Goal: Transaction & Acquisition: Purchase product/service

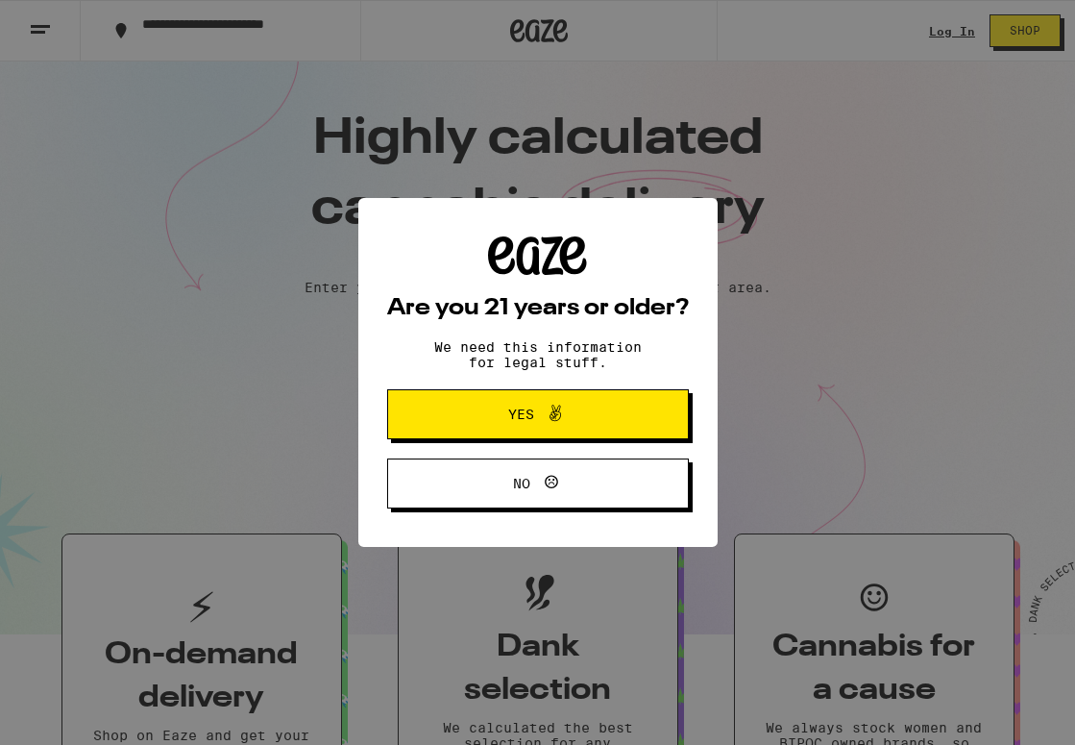
click at [549, 418] on icon at bounding box center [555, 413] width 23 height 23
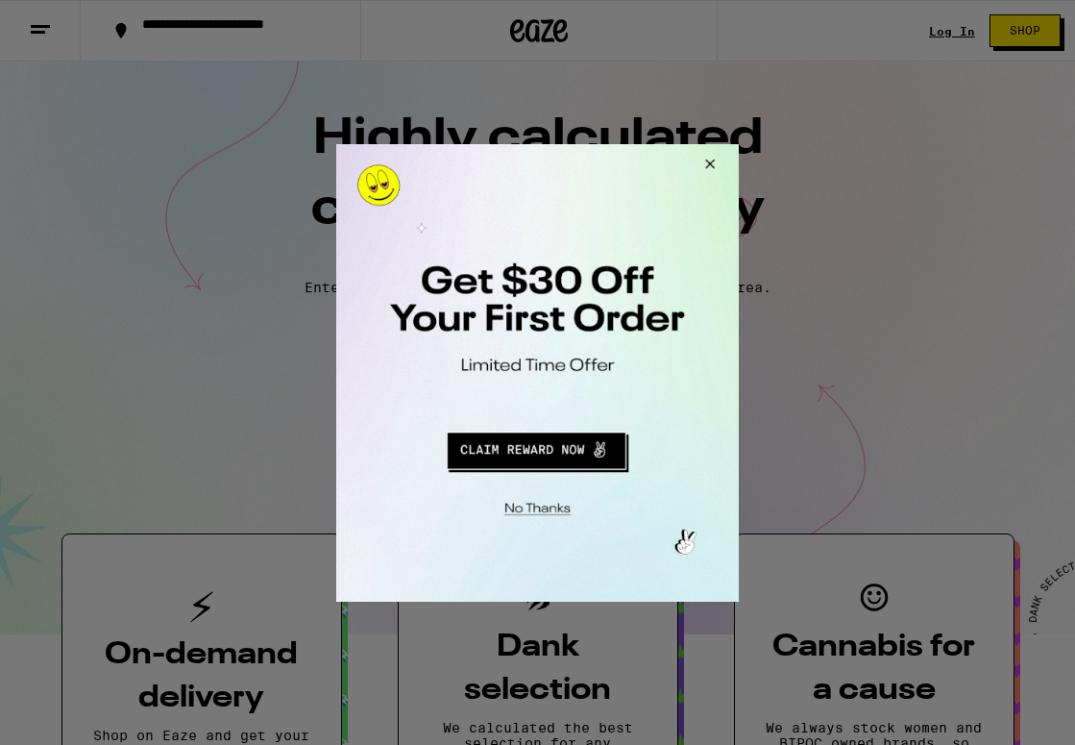
click at [541, 499] on button "Close Modal" at bounding box center [534, 505] width 391 height 30
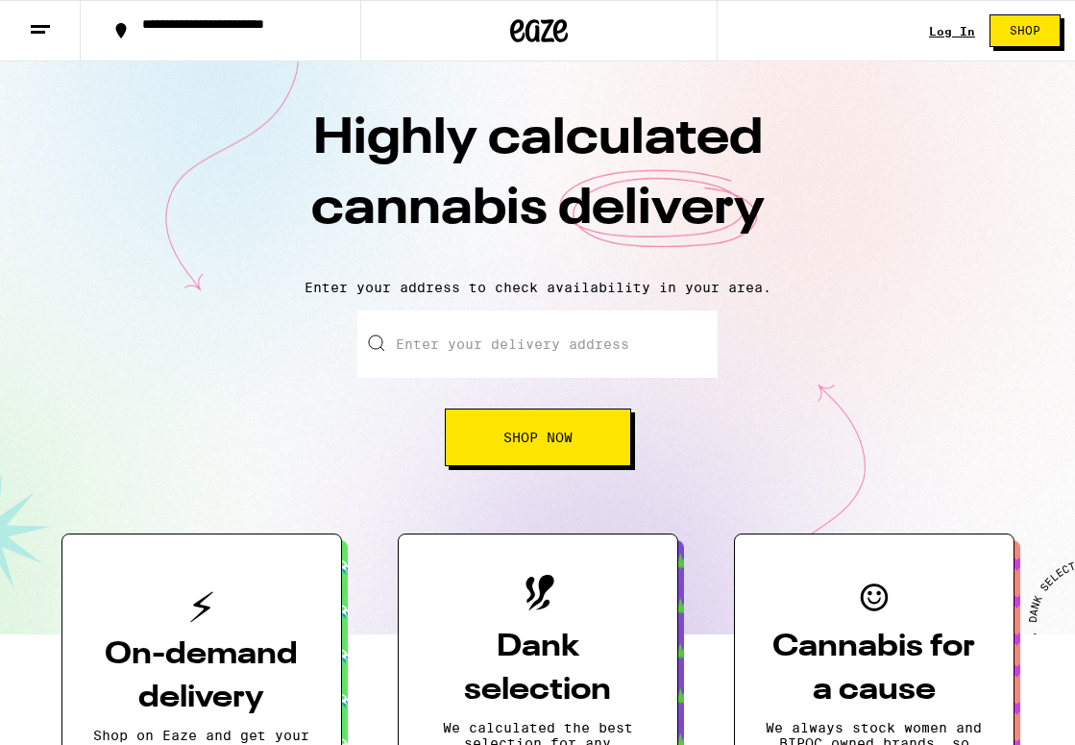
click at [593, 351] on input "Enter your delivery address" at bounding box center [537, 343] width 360 height 67
click at [958, 25] on div "Log In" at bounding box center [952, 31] width 46 height 12
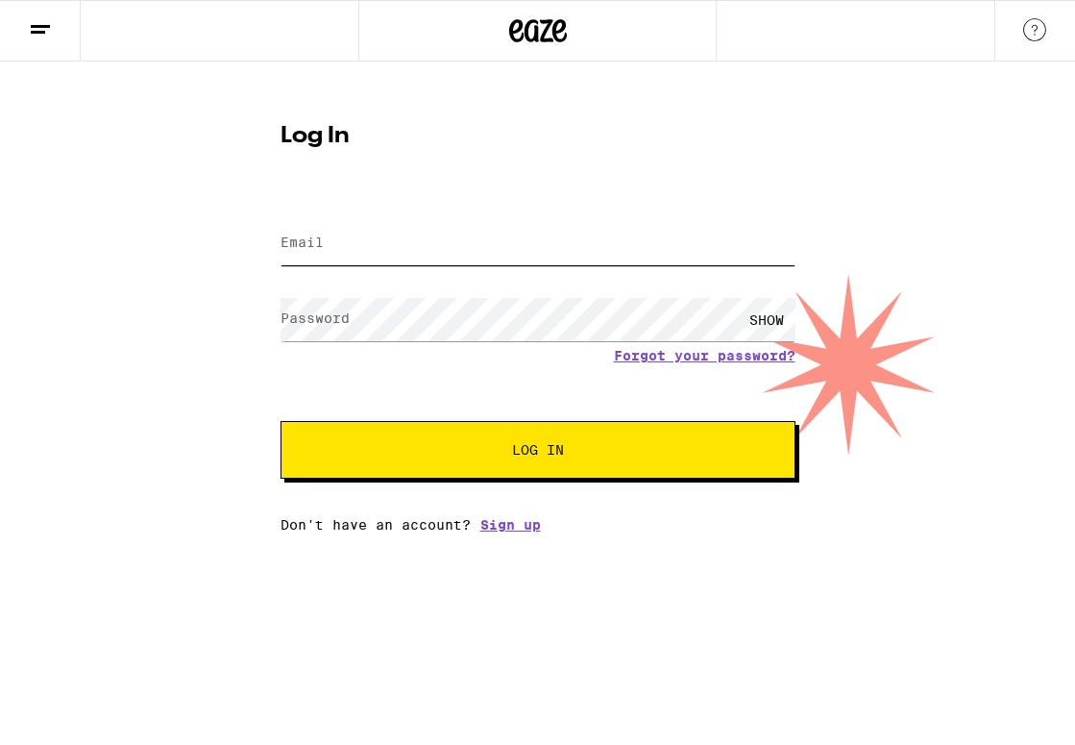
click at [410, 248] on input "Email" at bounding box center [538, 243] width 515 height 43
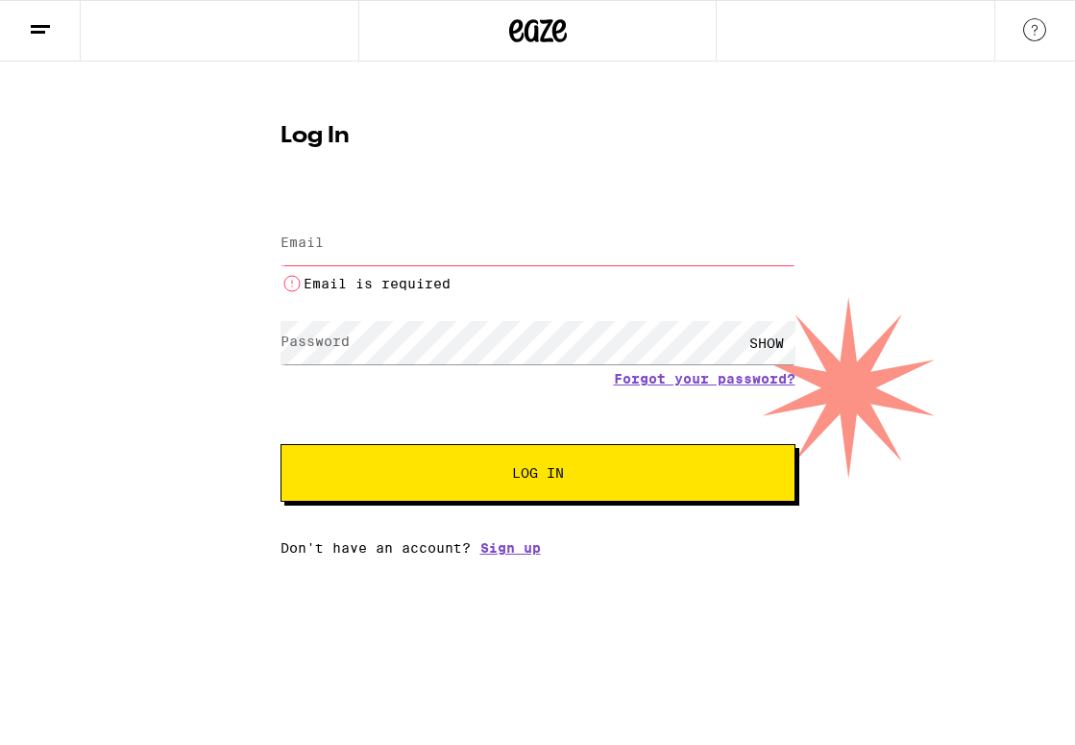
type input "[EMAIL_ADDRESS][DOMAIN_NAME]"
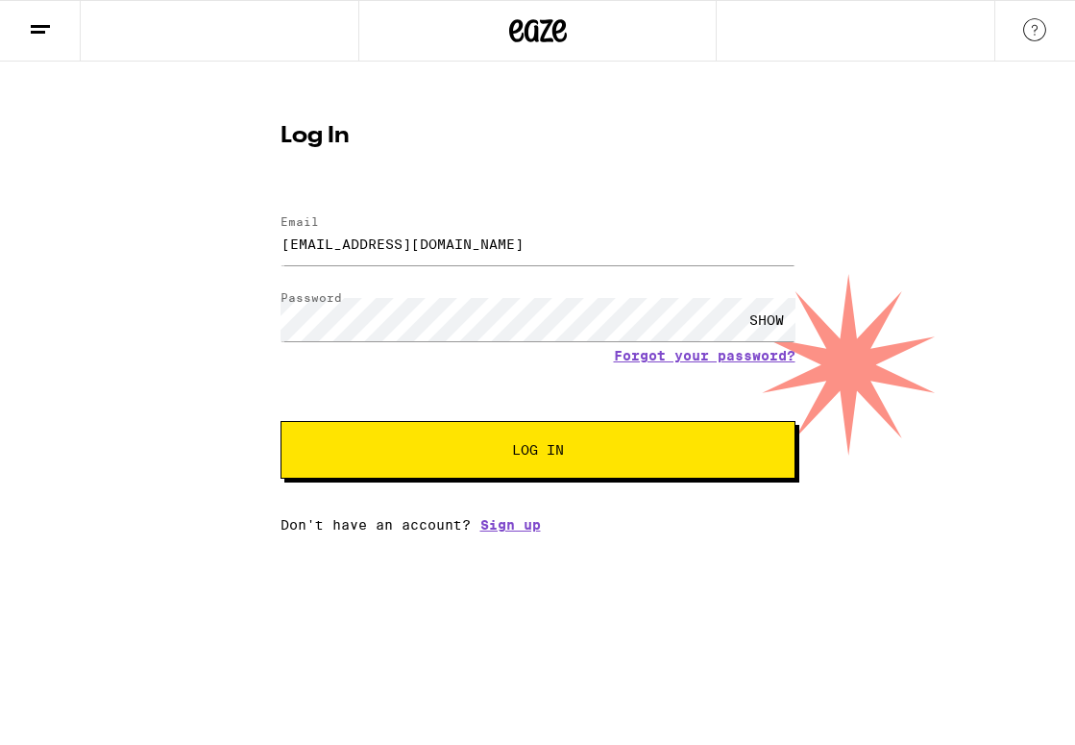
click at [488, 438] on button "Log In" at bounding box center [538, 450] width 515 height 58
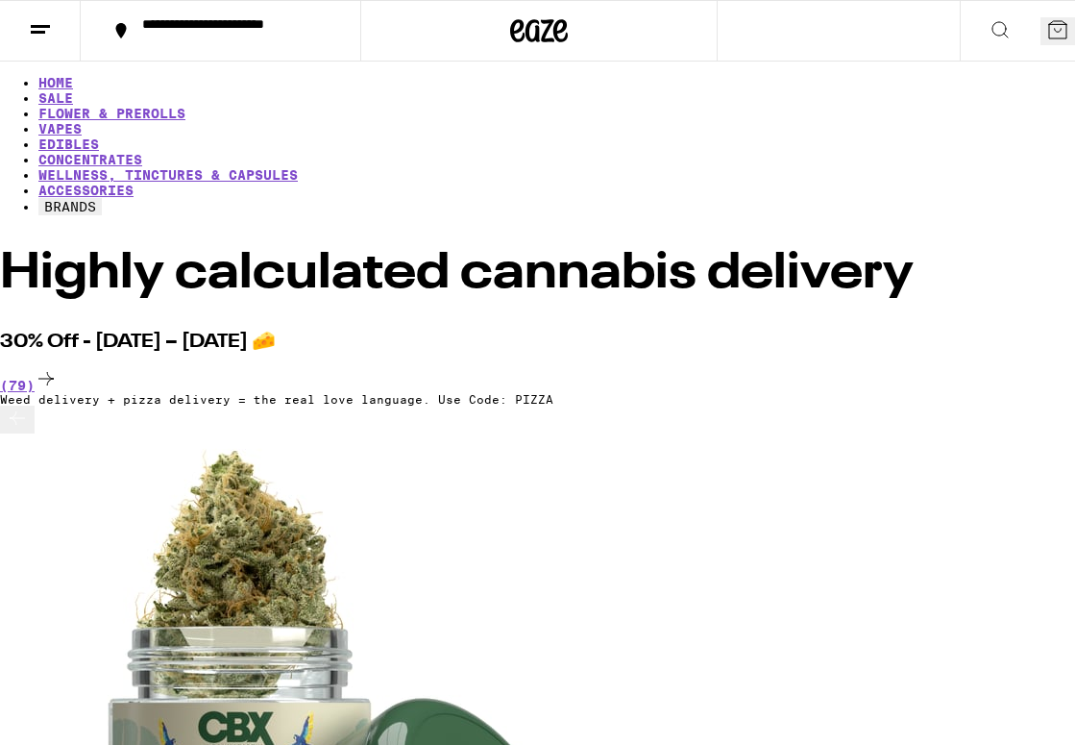
click at [162, 36] on div "**********" at bounding box center [232, 30] width 199 height 27
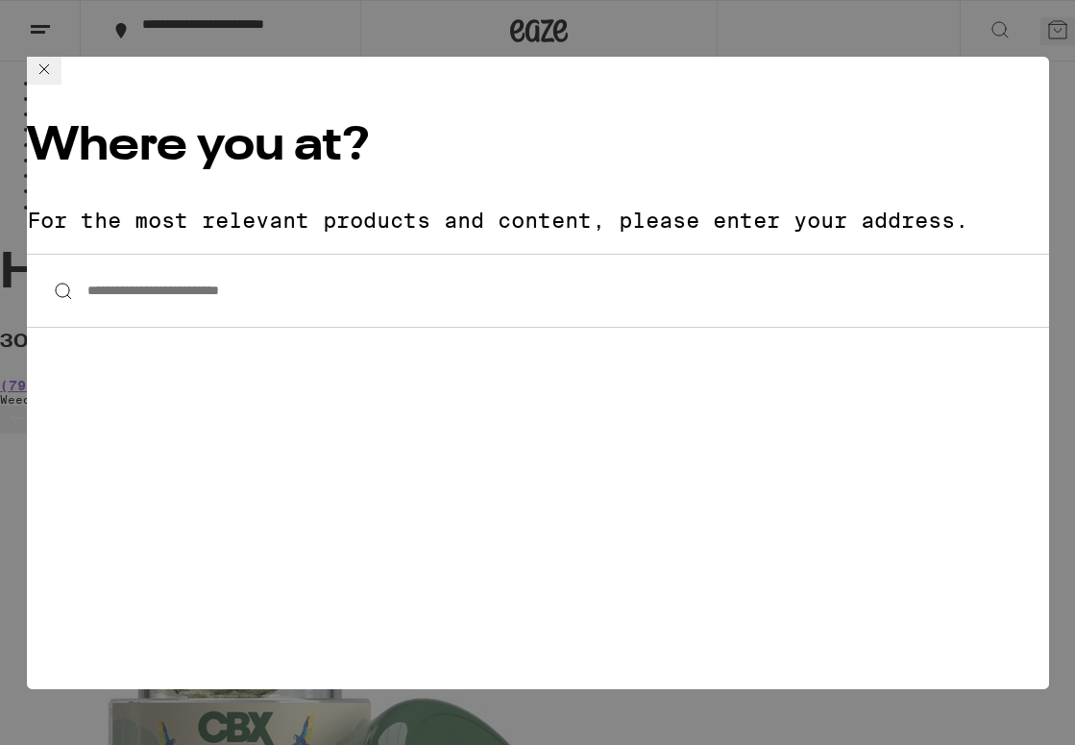
click at [231, 254] on input "**********" at bounding box center [538, 291] width 1023 height 74
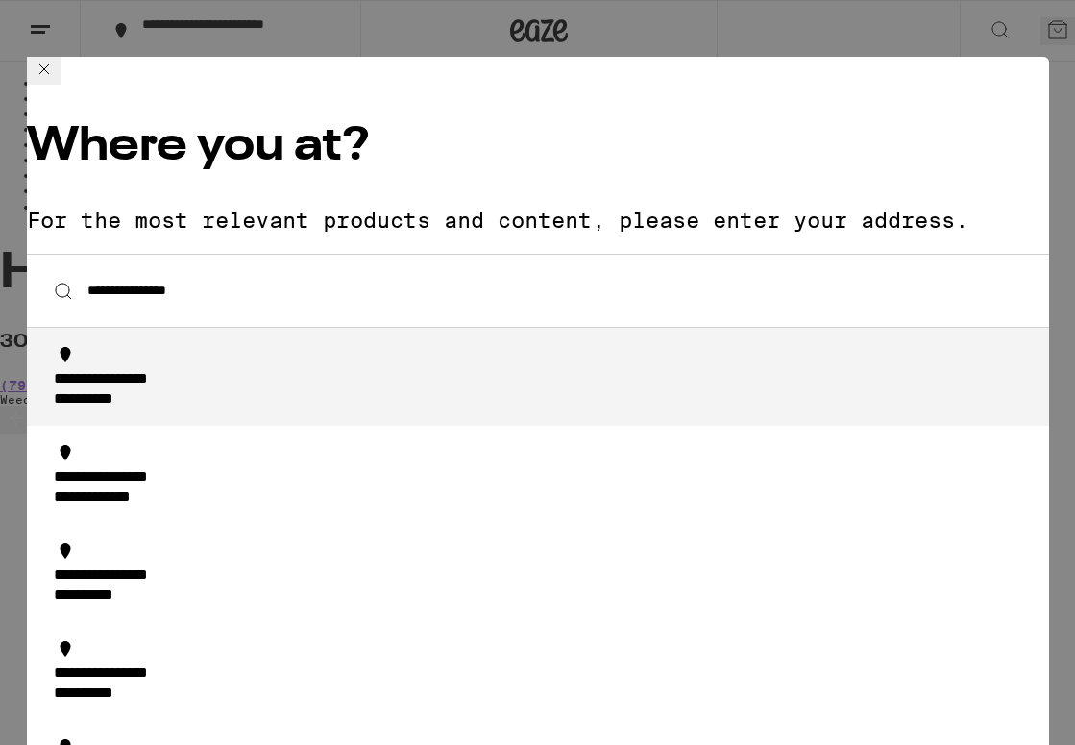
click at [212, 370] on div "**********" at bounding box center [133, 380] width 159 height 20
type input "**********"
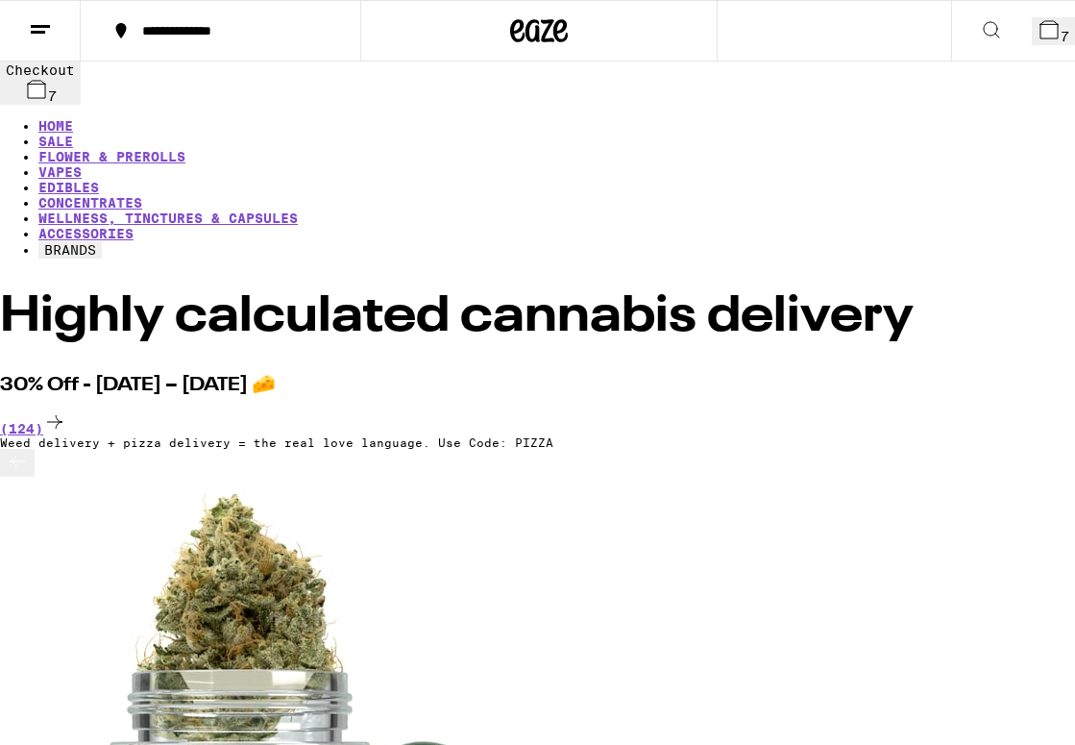
click at [951, 37] on button at bounding box center [991, 31] width 81 height 61
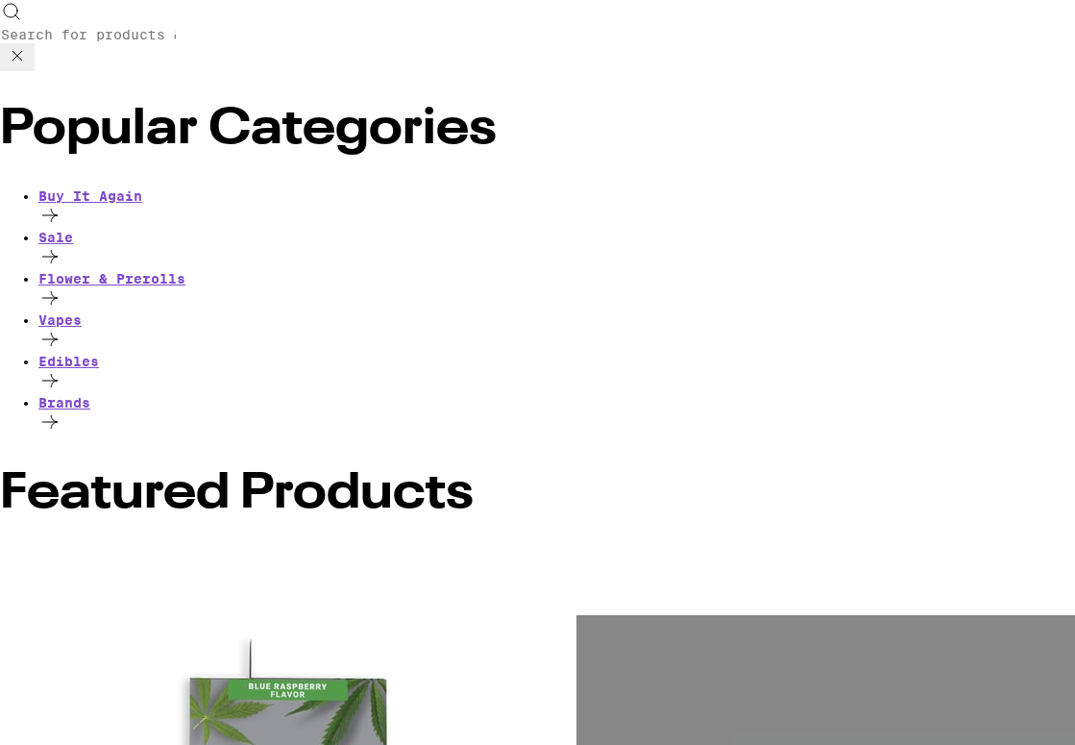
click at [177, 26] on input "Search for Products" at bounding box center [88, 34] width 177 height 17
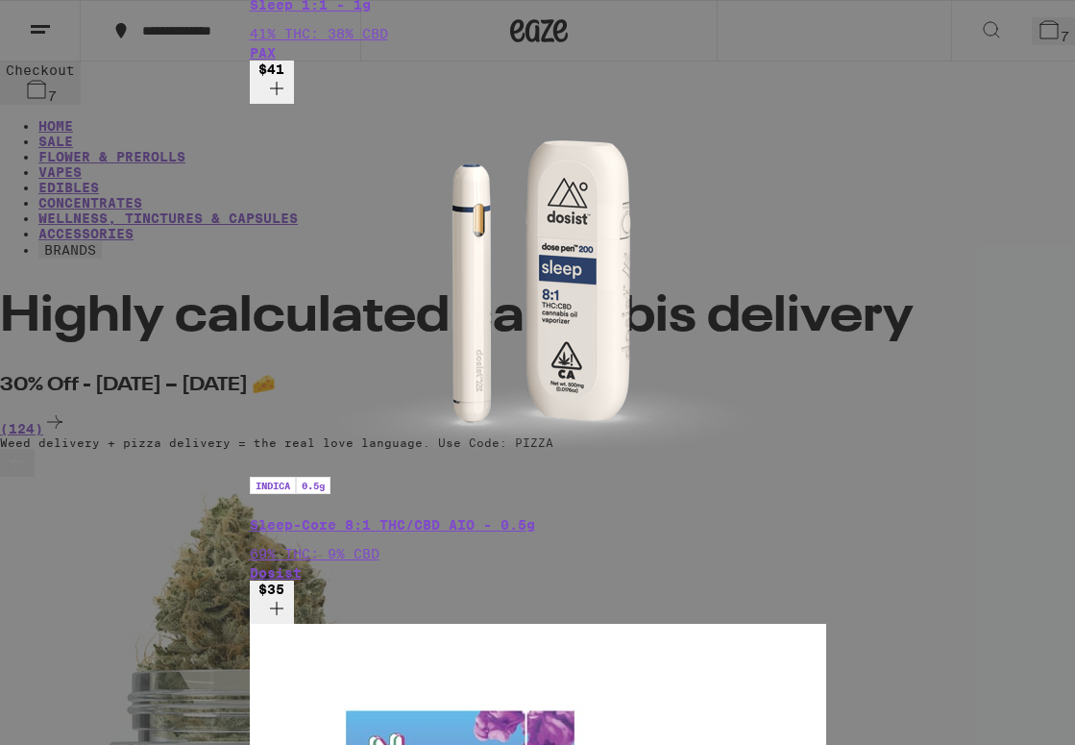
type input "sleep"
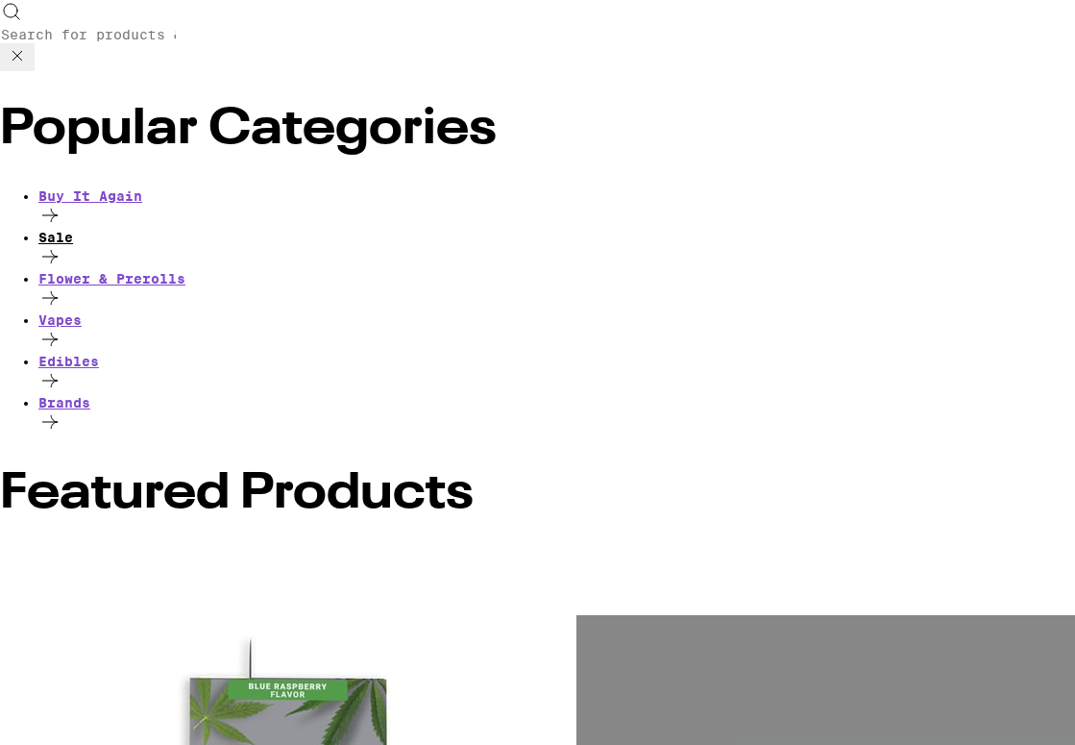
click at [62, 245] on icon at bounding box center [49, 256] width 23 height 23
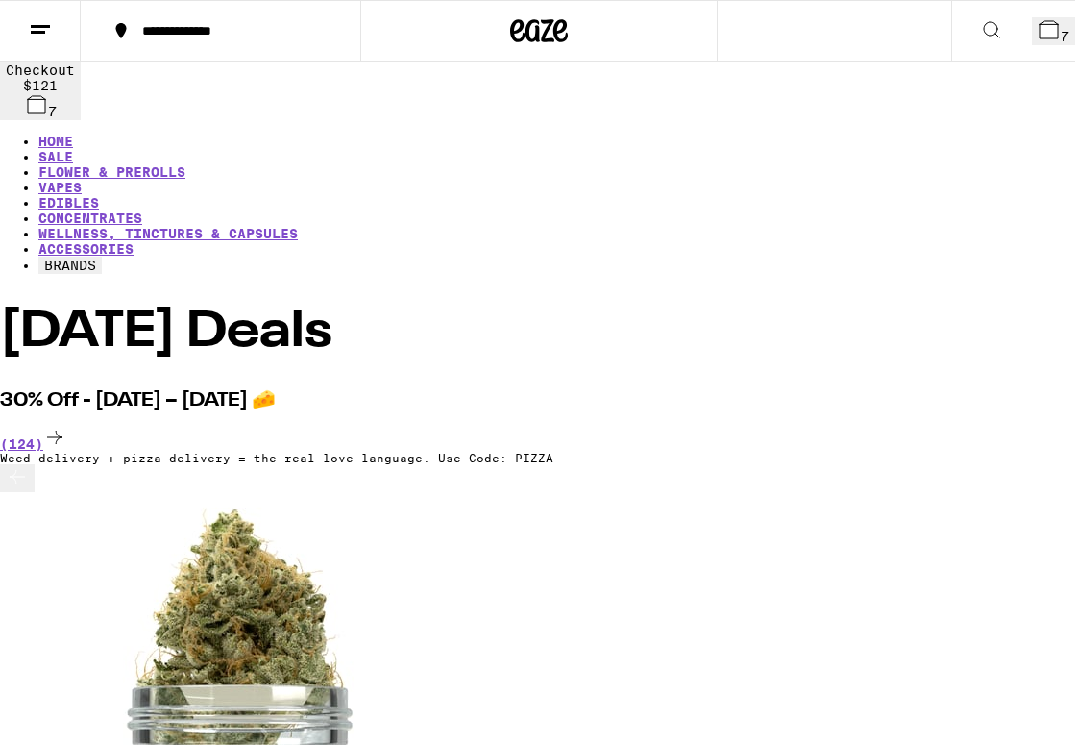
scroll to position [8, 0]
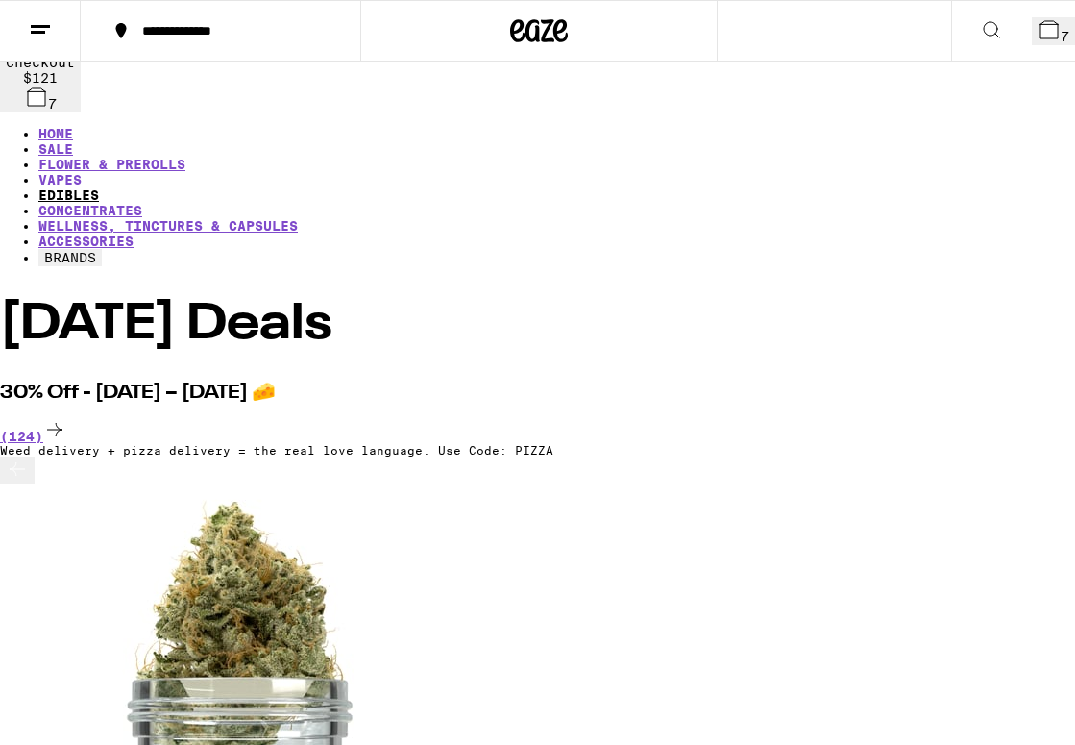
click at [99, 187] on link "EDIBLES" at bounding box center [68, 194] width 61 height 15
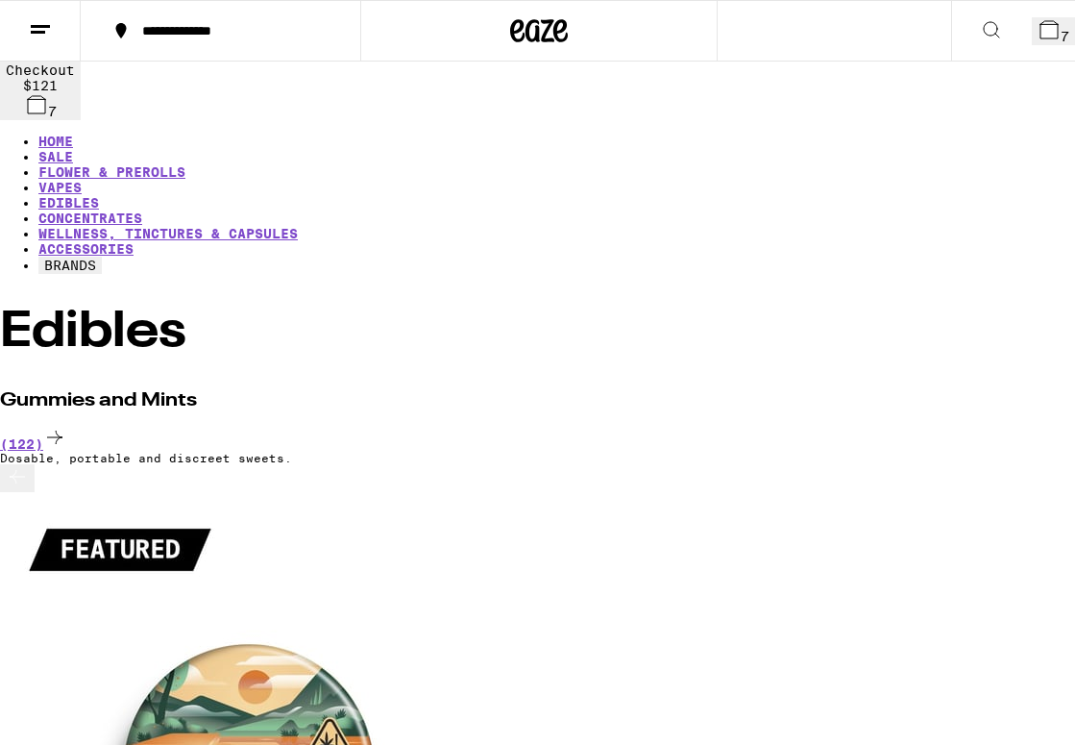
click at [35, 488] on button at bounding box center [17, 478] width 35 height 28
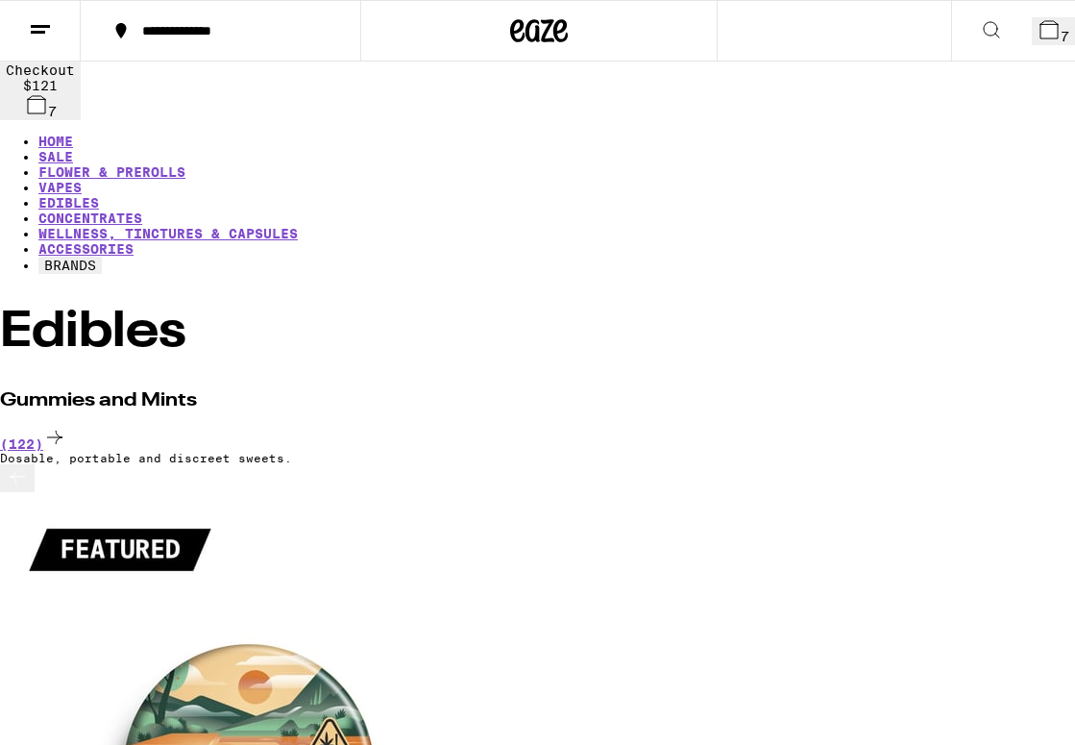
click at [29, 487] on icon at bounding box center [17, 476] width 23 height 23
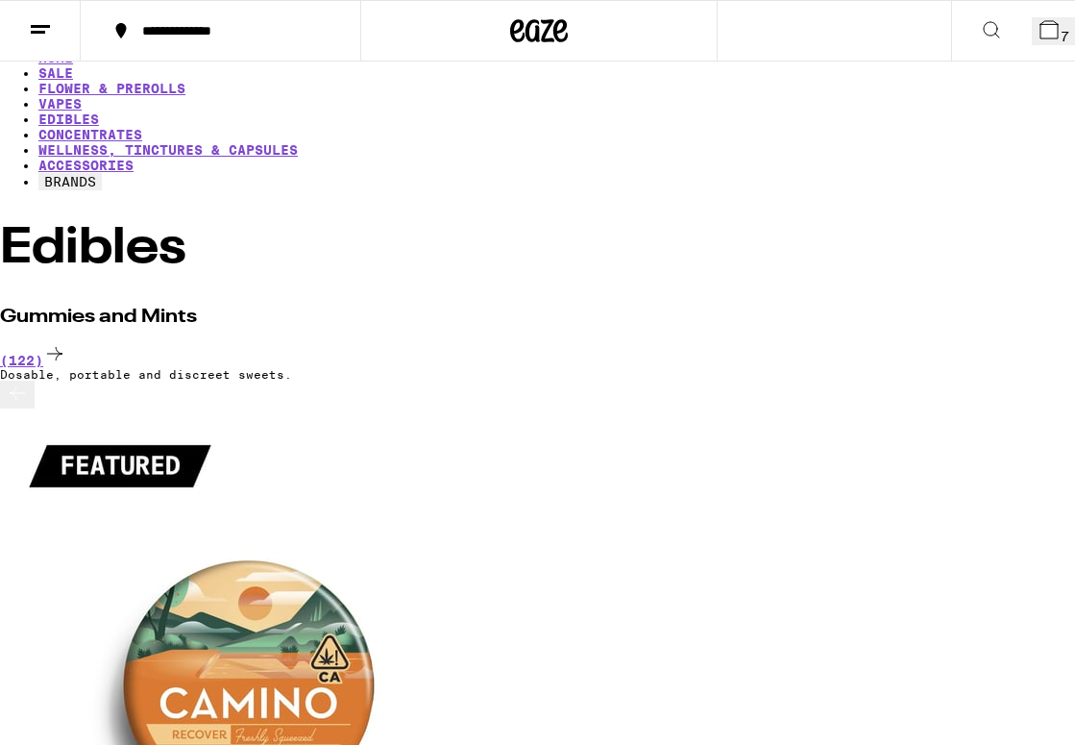
scroll to position [94, 0]
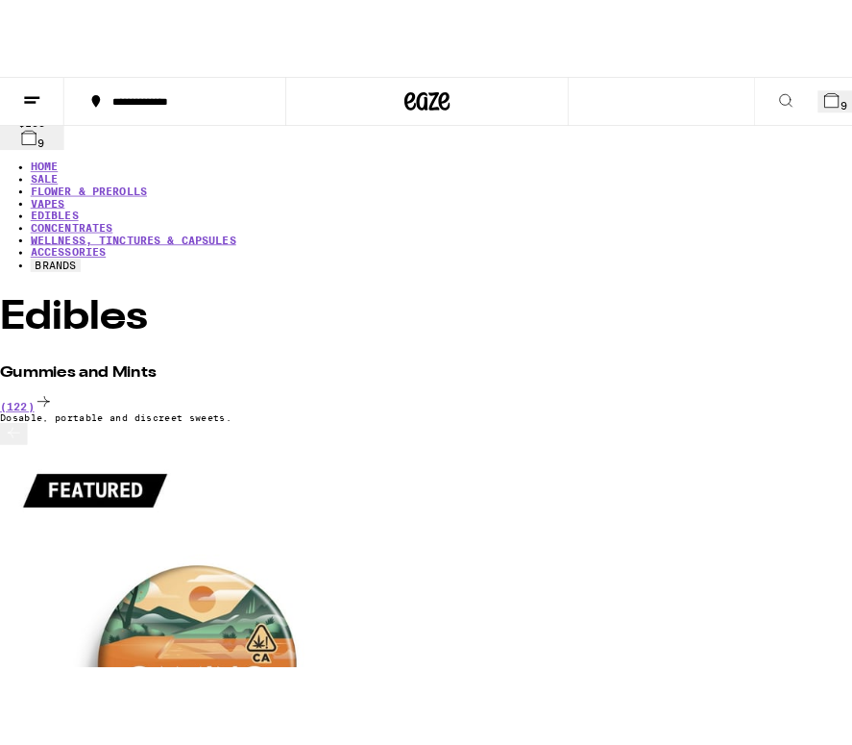
scroll to position [0, 0]
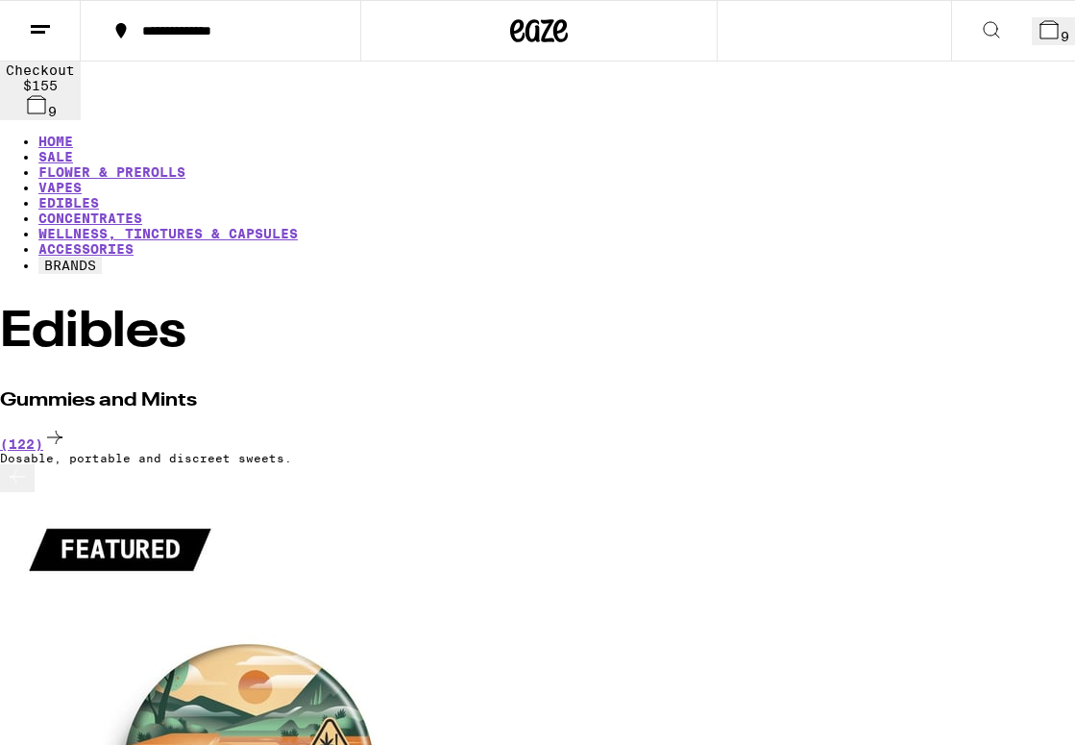
click at [1061, 29] on span "9" at bounding box center [1065, 36] width 9 height 15
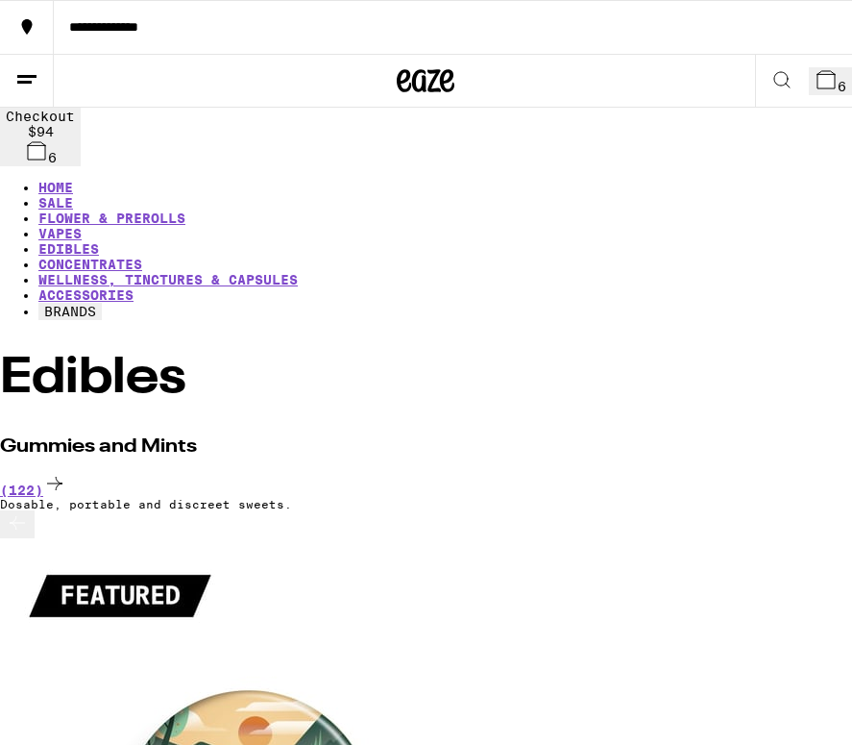
click at [771, 86] on icon at bounding box center [782, 79] width 23 height 23
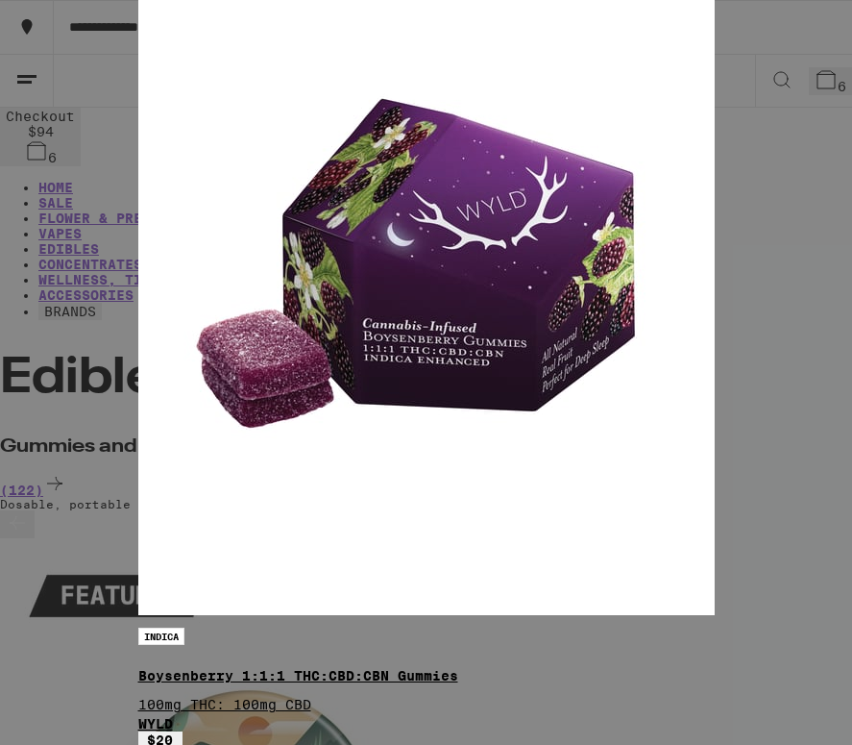
scroll to position [178, 0]
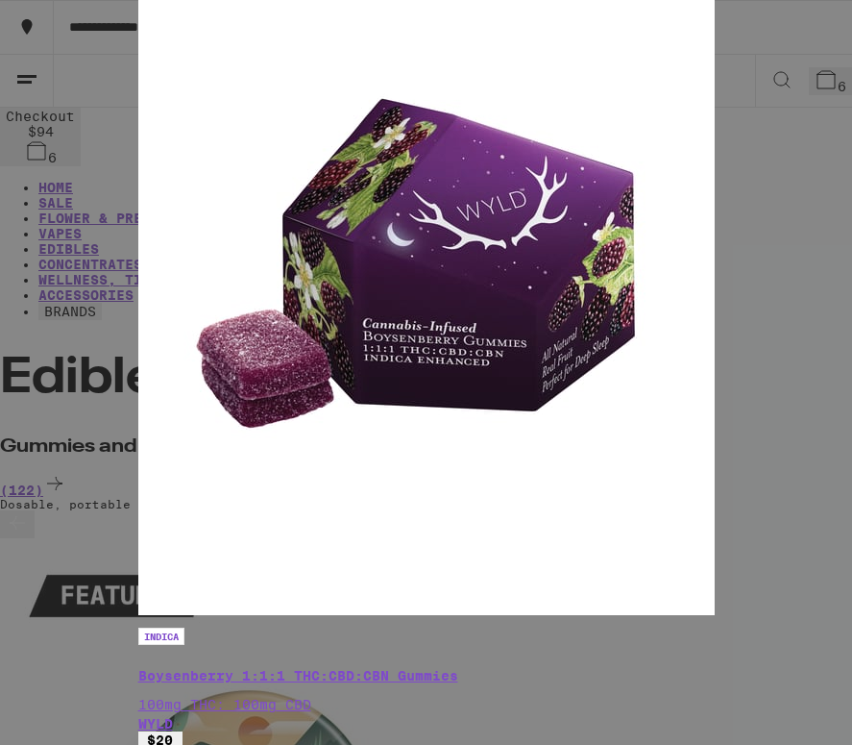
type input "wyld"
click at [177, 744] on icon "Add to bag" at bounding box center [165, 759] width 23 height 23
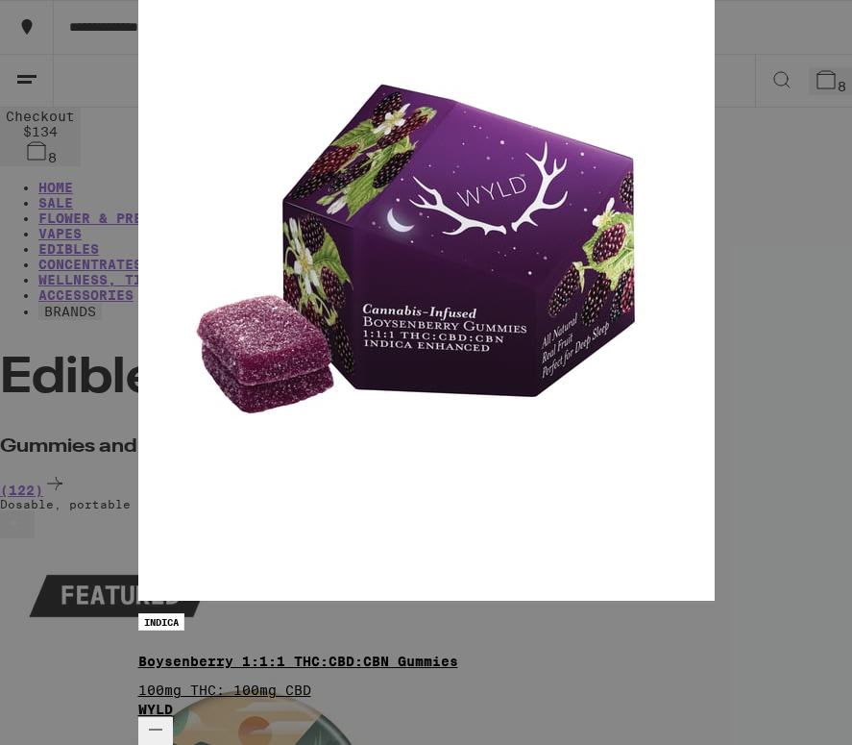
scroll to position [0, 0]
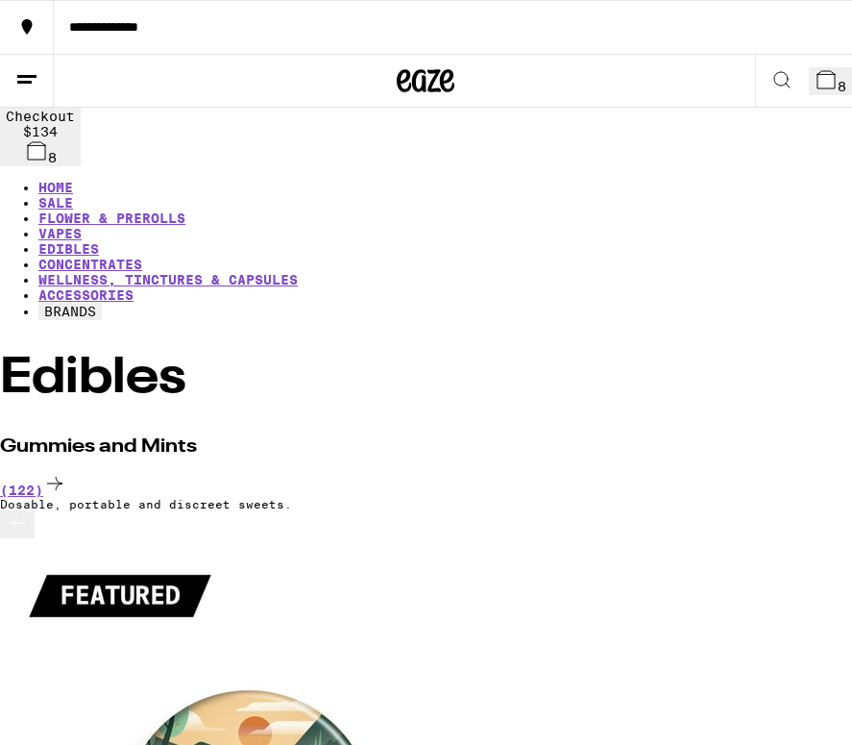
click at [816, 80] on icon at bounding box center [826, 79] width 23 height 23
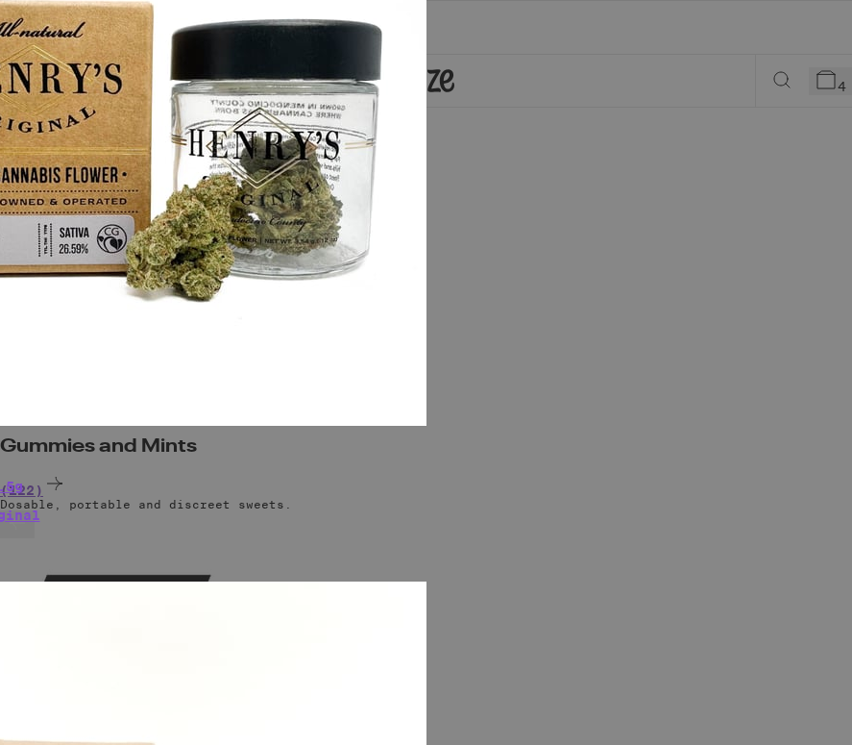
scroll to position [126, 0]
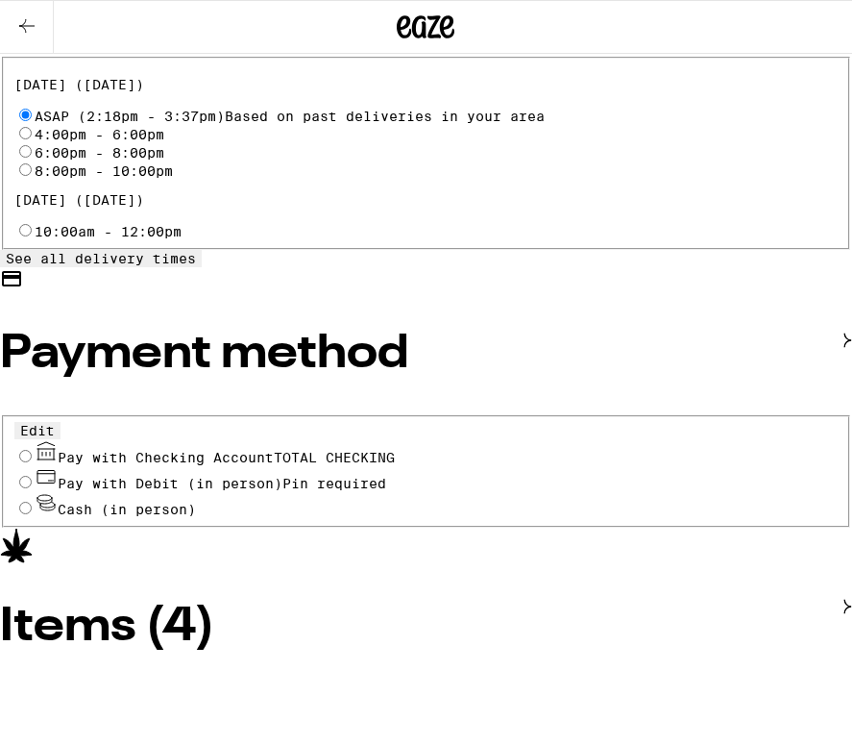
scroll to position [752, 0]
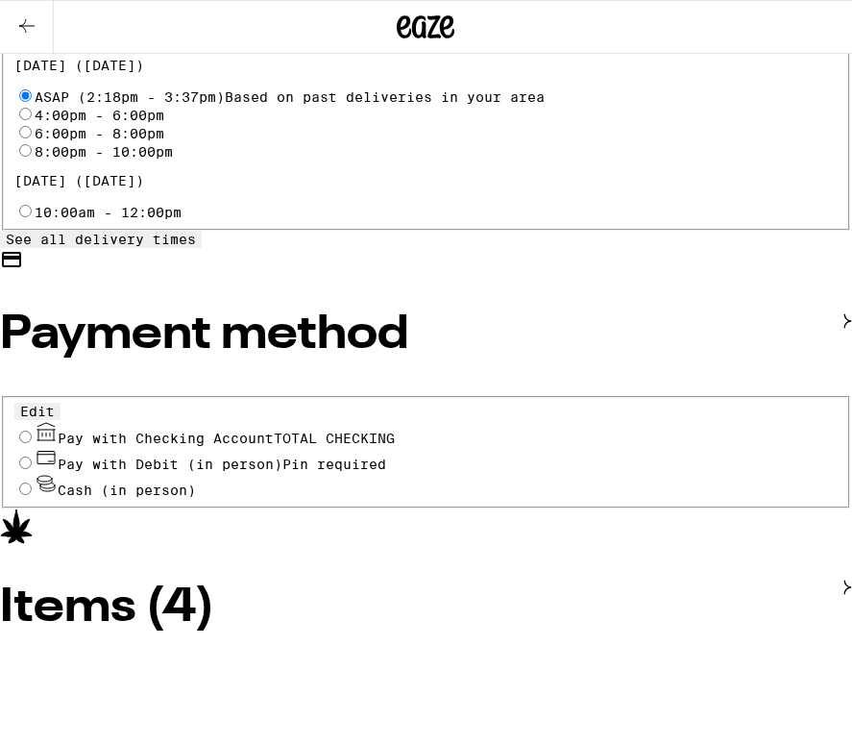
click at [208, 456] on span "Pay with Debit (in person)" at bounding box center [170, 463] width 225 height 15
click at [32, 456] on input "Pay with Debit (in person) Pin required" at bounding box center [25, 462] width 12 height 12
radio input "true"
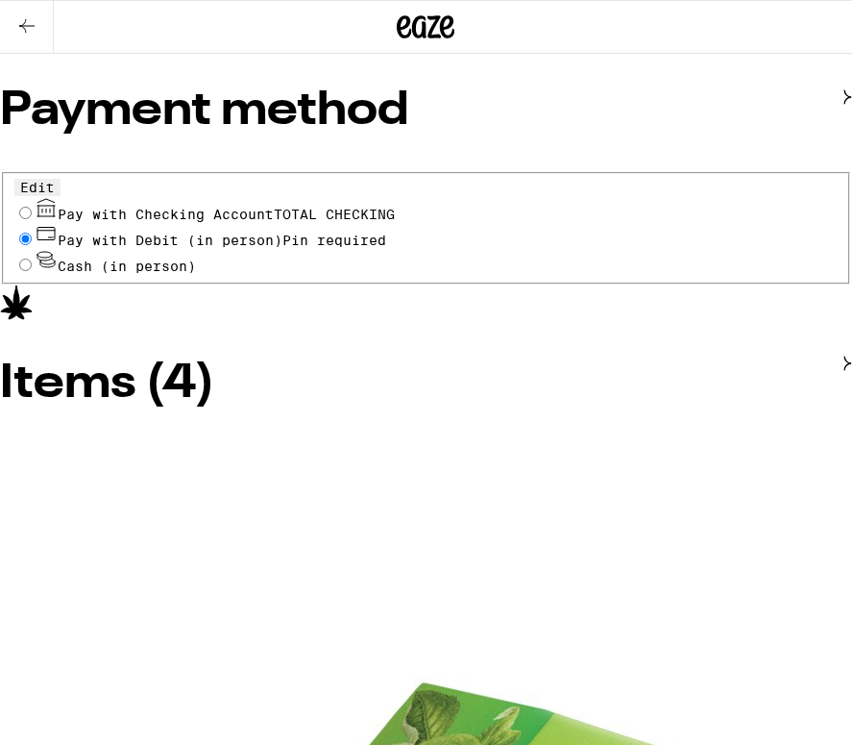
scroll to position [988, 0]
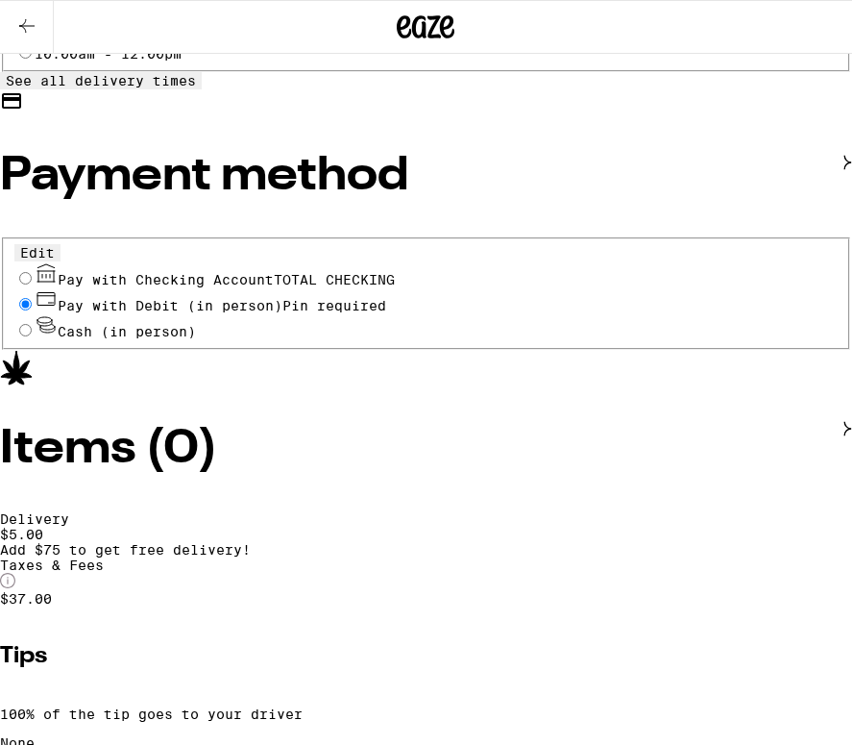
scroll to position [965, 0]
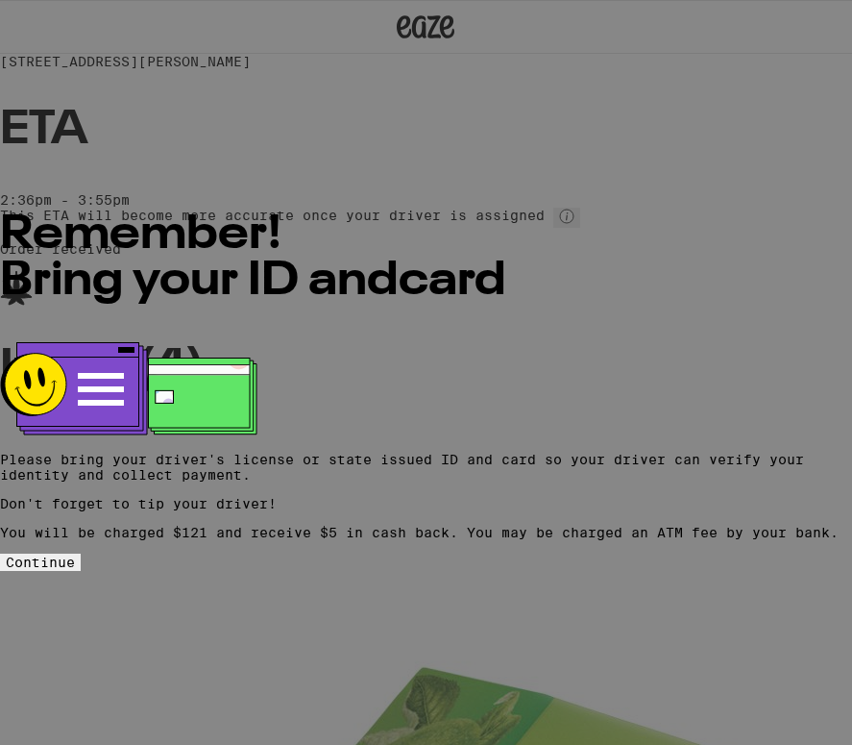
click at [75, 559] on span "Continue" at bounding box center [40, 562] width 69 height 15
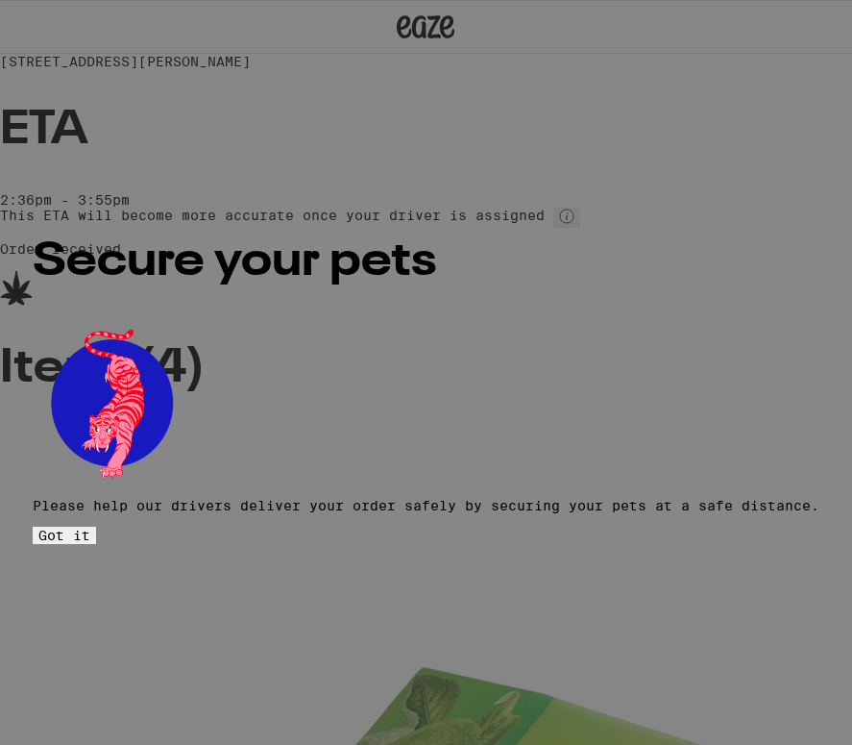
click at [96, 527] on button "Got it" at bounding box center [64, 535] width 63 height 17
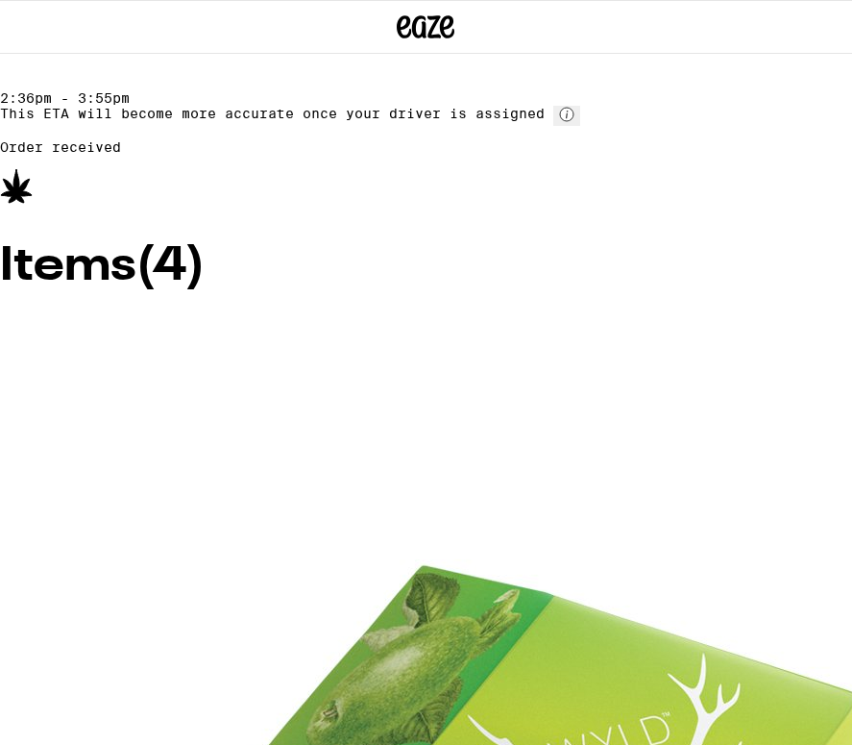
scroll to position [115, 0]
